Goal: Transaction & Acquisition: Purchase product/service

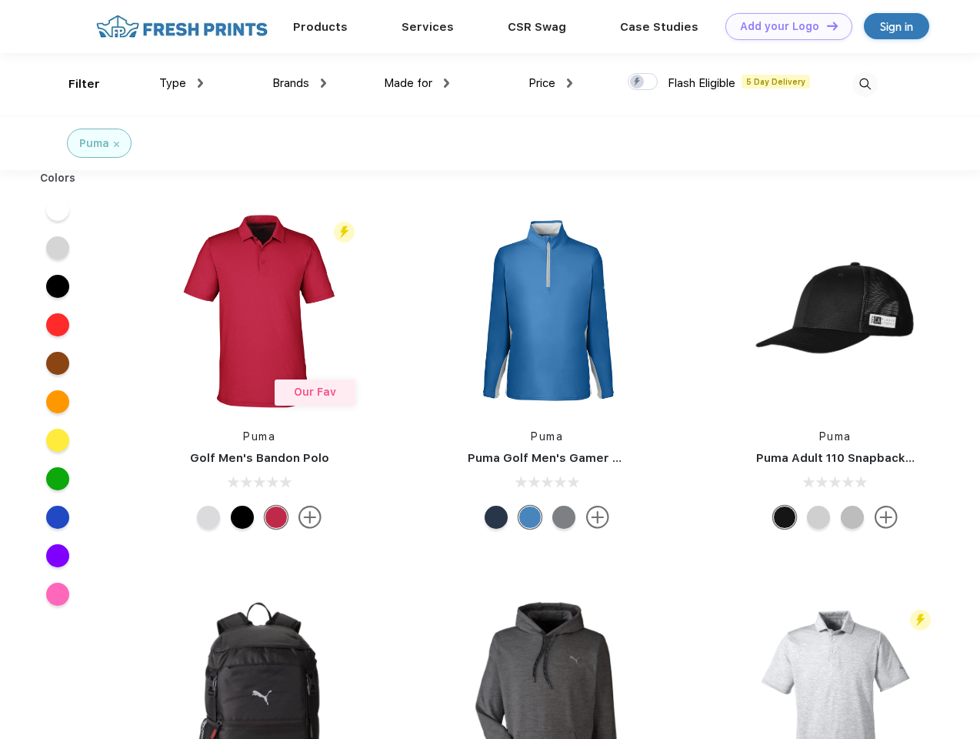
click at [783, 26] on link "Add your Logo Design Tool" at bounding box center [789, 26] width 127 height 27
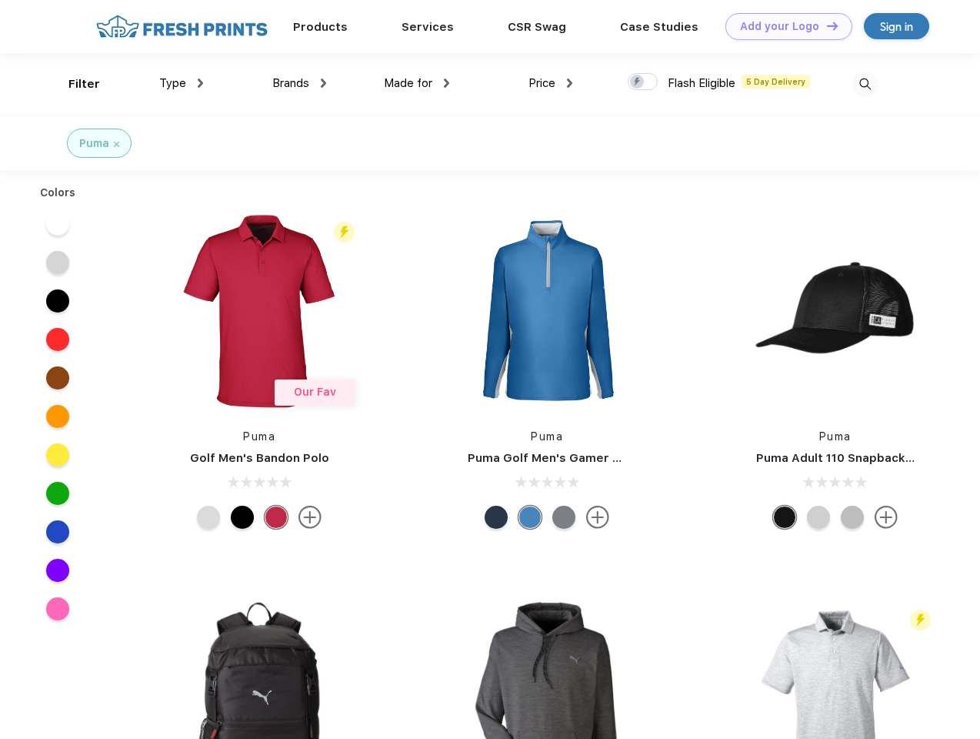
click at [0, 0] on div "Design Tool" at bounding box center [0, 0] width 0 height 0
click at [826, 25] on link "Add your Logo Design Tool" at bounding box center [789, 26] width 127 height 27
click at [74, 84] on div "Filter" at bounding box center [84, 84] width 32 height 18
click at [182, 83] on span "Type" at bounding box center [172, 83] width 27 height 14
click at [299, 83] on span "Brands" at bounding box center [290, 83] width 37 height 14
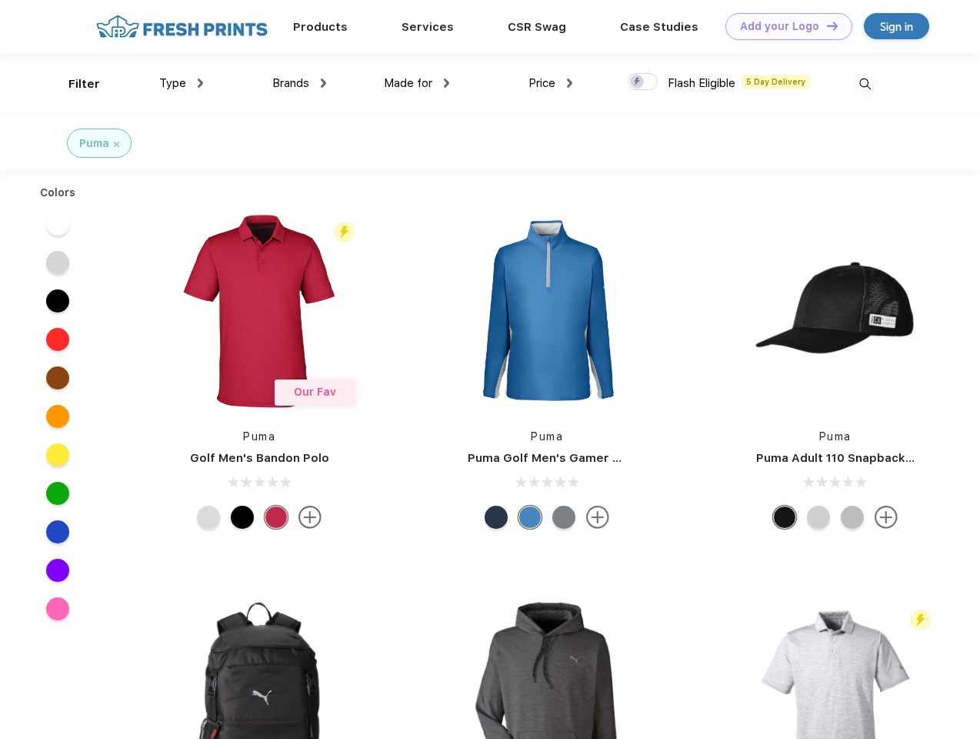
click at [417, 83] on span "Made for" at bounding box center [408, 83] width 48 height 14
click at [551, 83] on span "Price" at bounding box center [542, 83] width 27 height 14
click at [643, 82] on div at bounding box center [643, 81] width 30 height 17
click at [638, 82] on input "checkbox" at bounding box center [633, 77] width 10 height 10
click at [865, 84] on img at bounding box center [864, 84] width 25 height 25
